Goal: Navigation & Orientation: Understand site structure

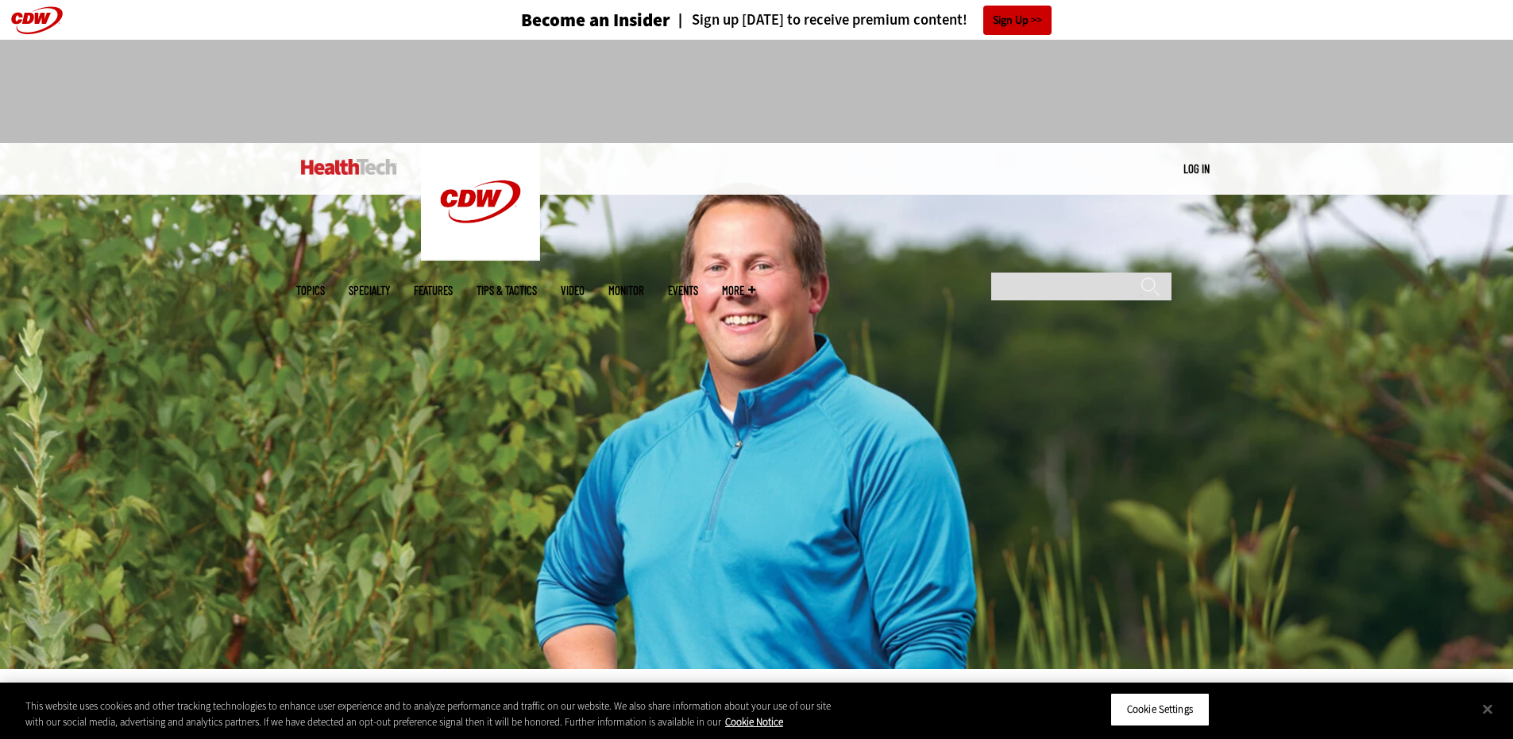
click at [332, 167] on img at bounding box center [349, 167] width 96 height 16
click at [372, 166] on img at bounding box center [349, 167] width 96 height 16
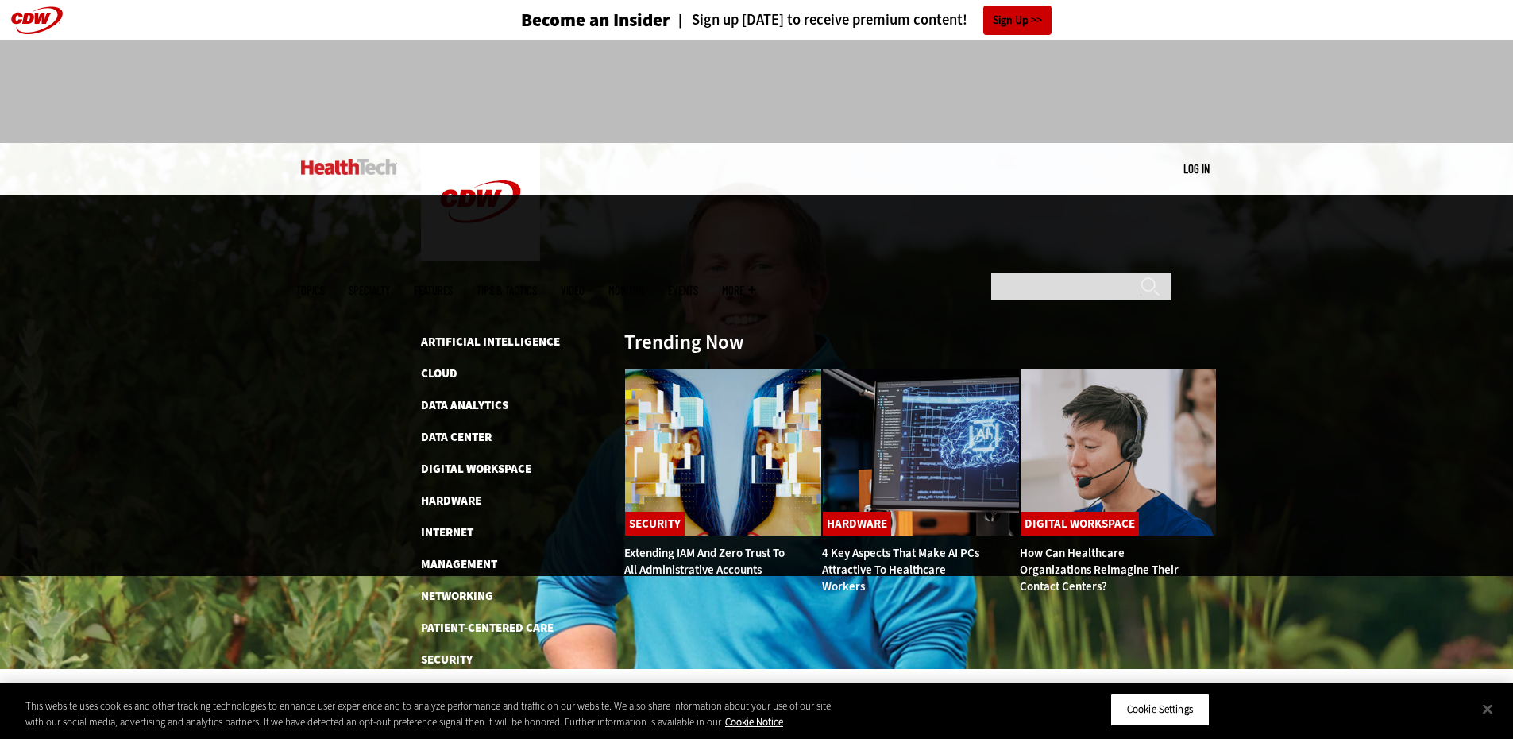
click at [325, 284] on span "Topics" at bounding box center [310, 290] width 29 height 12
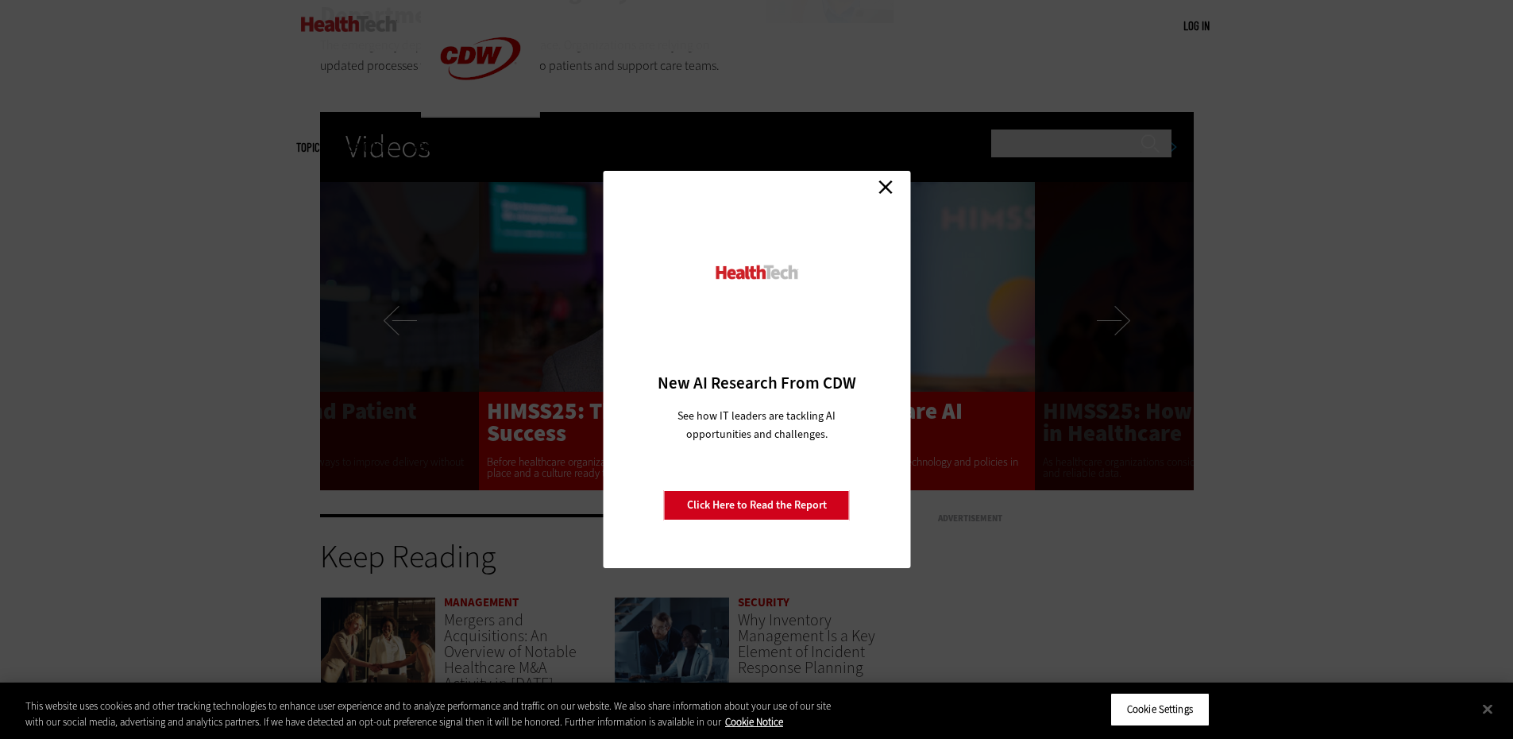
scroll to position [3178, 0]
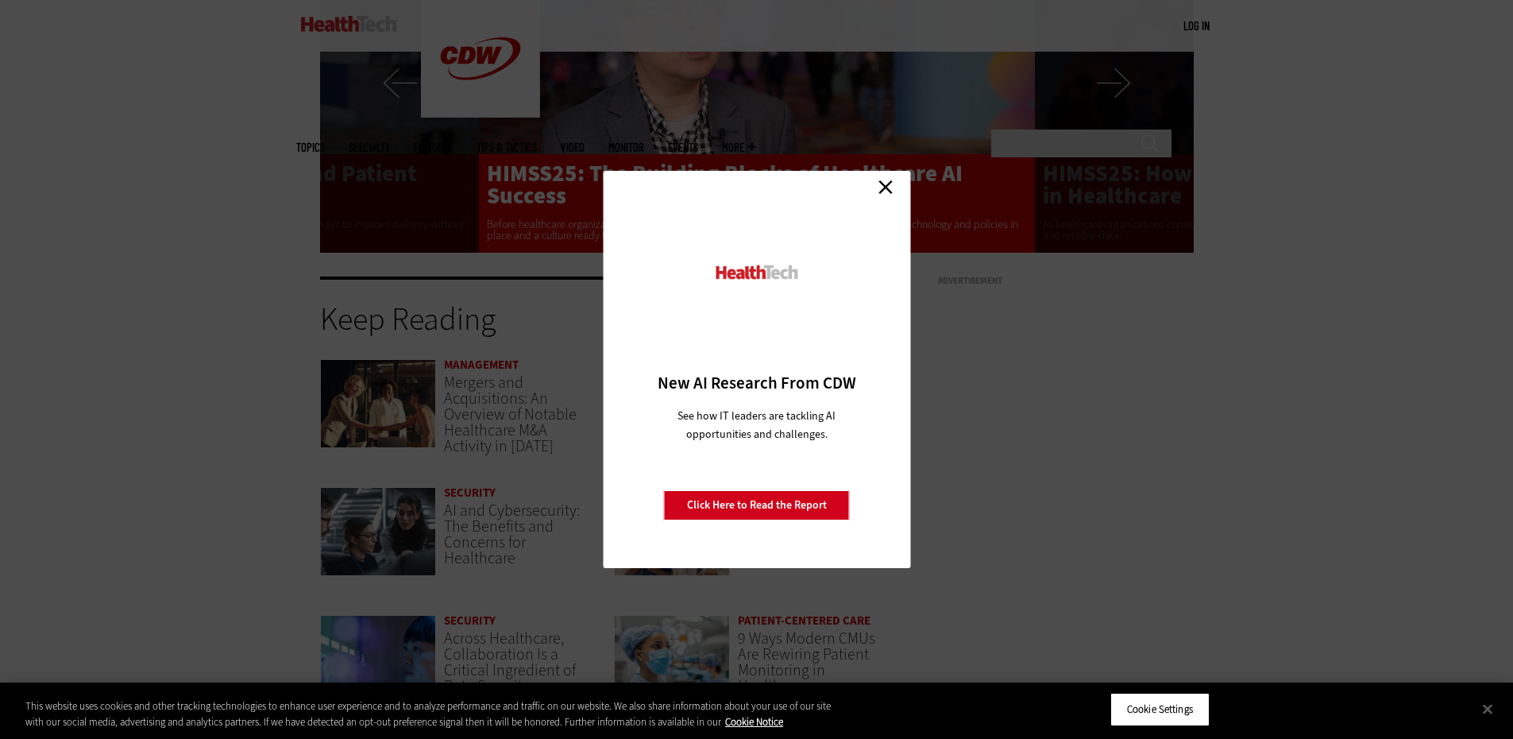
click at [887, 184] on link "Close" at bounding box center [886, 187] width 24 height 24
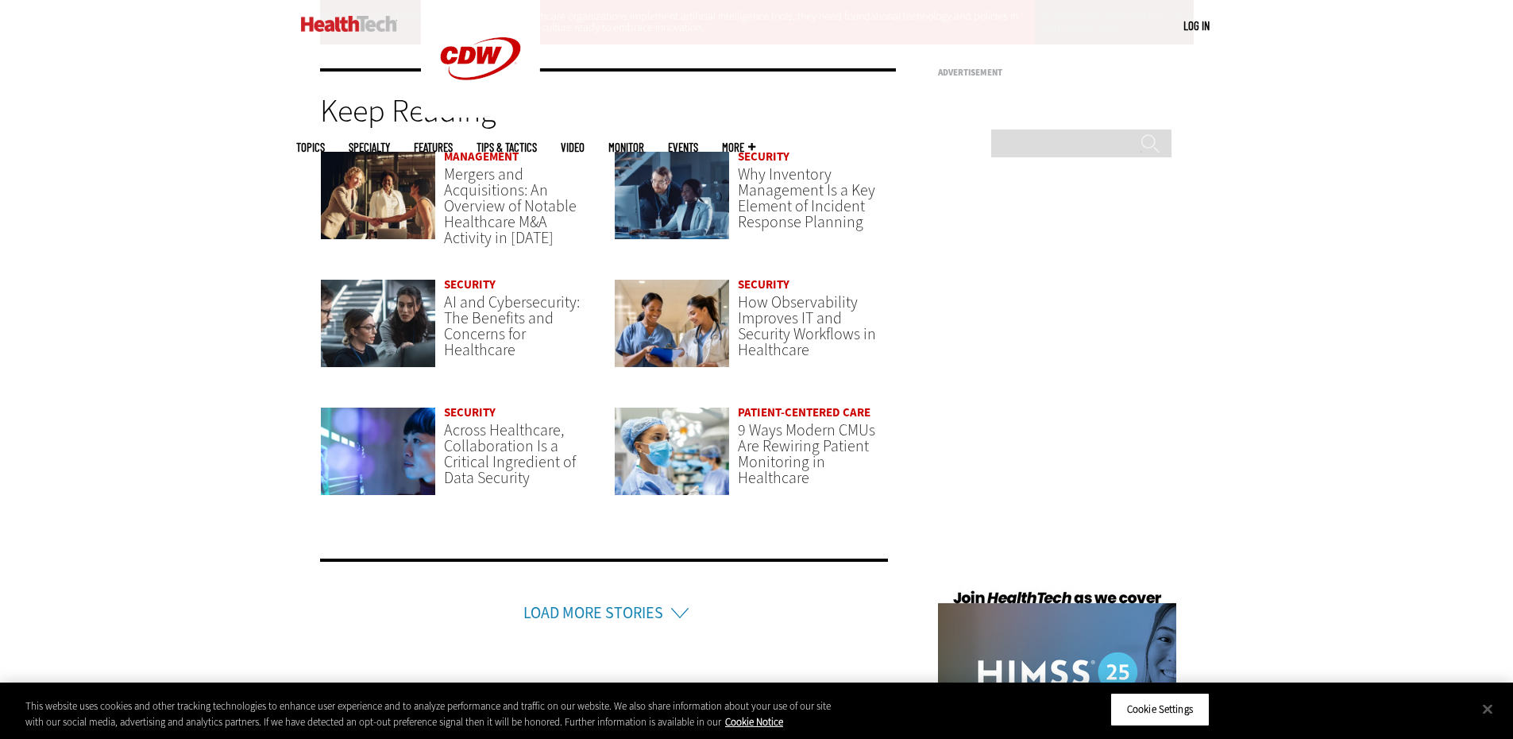
scroll to position [3495, 0]
